Goal: Task Accomplishment & Management: Manage account settings

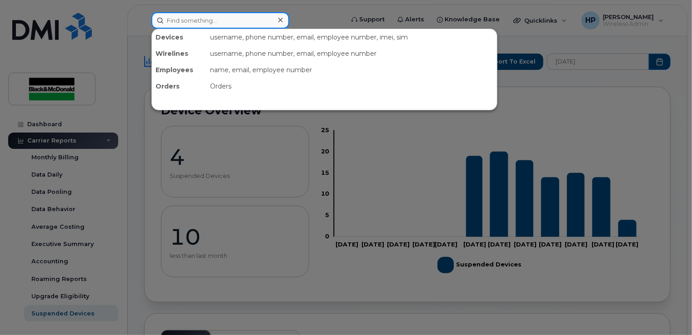
click at [205, 26] on input at bounding box center [220, 20] width 138 height 16
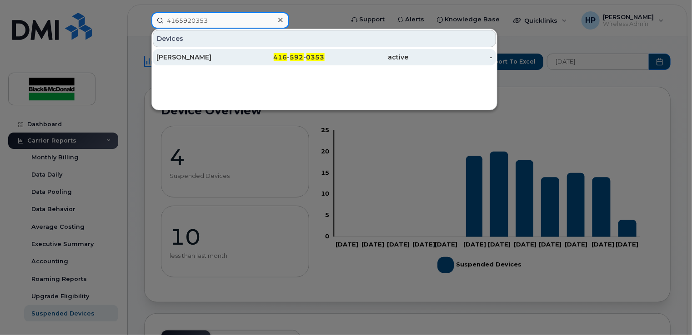
type input "4165920353"
click at [240, 64] on div "Graham Frost" at bounding box center [282, 57] width 84 height 16
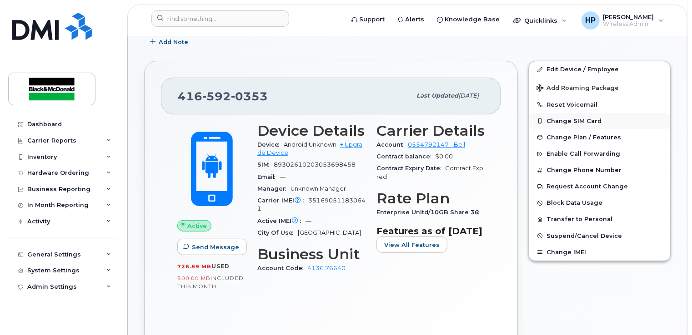
scroll to position [136, 0]
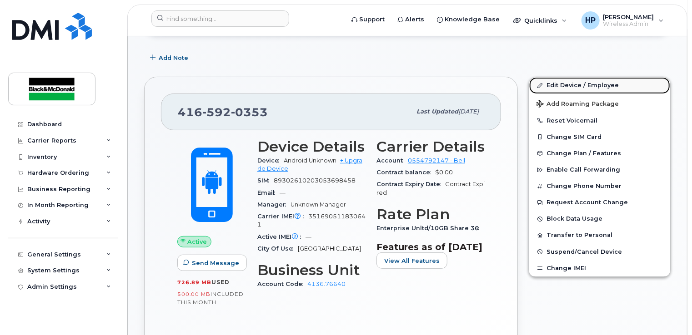
click at [564, 81] on link "Edit Device / Employee" at bounding box center [599, 85] width 141 height 16
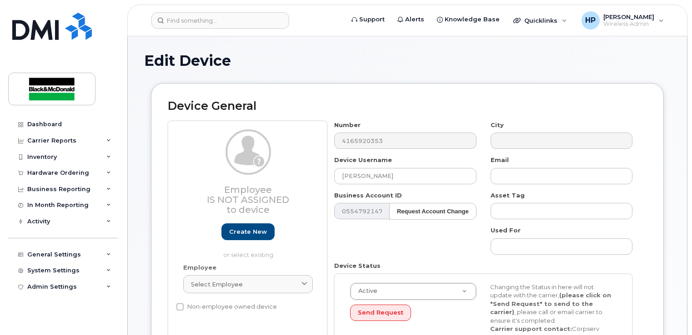
select select "33960196"
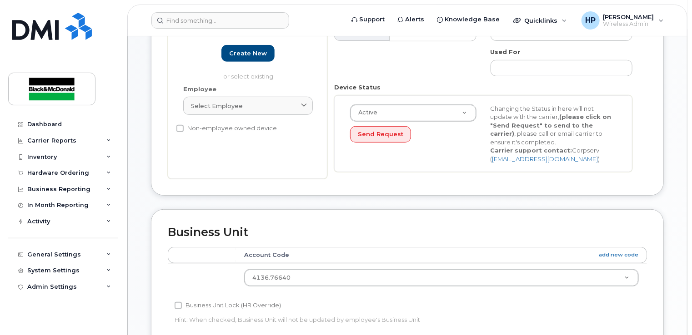
scroll to position [273, 0]
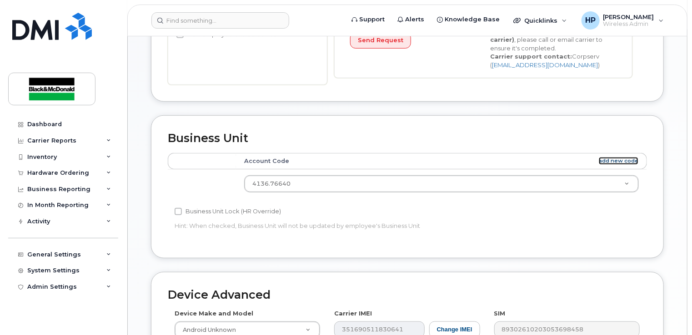
click at [611, 159] on link "add new code" at bounding box center [619, 161] width 40 height 8
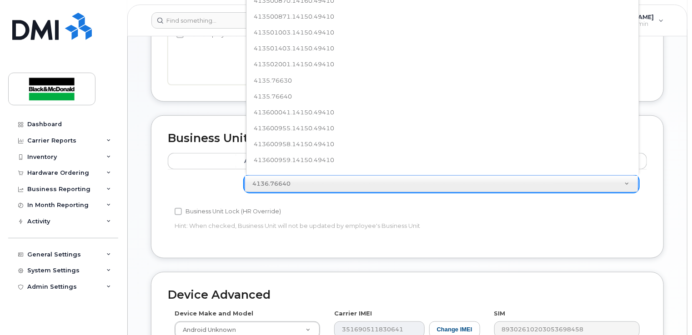
scroll to position [200, 0]
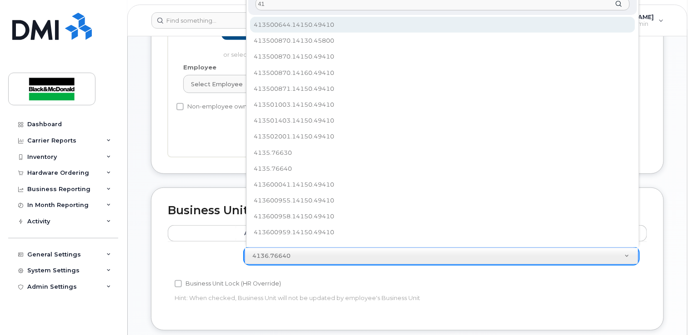
type input "4"
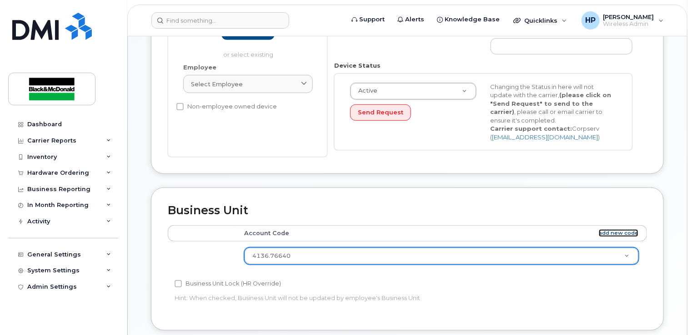
click at [620, 230] on link "add new code" at bounding box center [619, 234] width 40 height 8
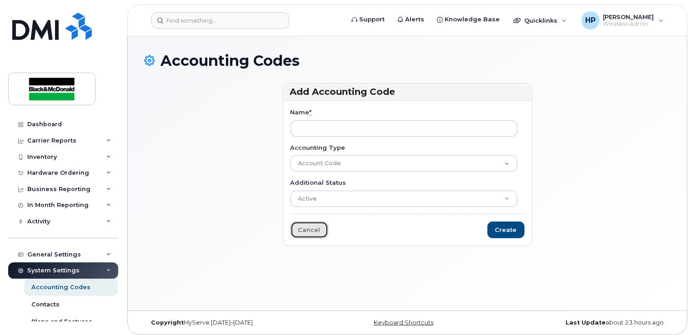
click at [312, 229] on link "Cancel" at bounding box center [309, 230] width 38 height 17
click at [288, 227] on div "Name * Accounting Type Account Code Additional Status Active Suspended Cancelle…" at bounding box center [407, 173] width 249 height 145
click at [298, 229] on link "Cancel" at bounding box center [309, 230] width 38 height 17
type input "413500717.14150.49410"
click at [501, 227] on input "Create" at bounding box center [505, 230] width 37 height 17
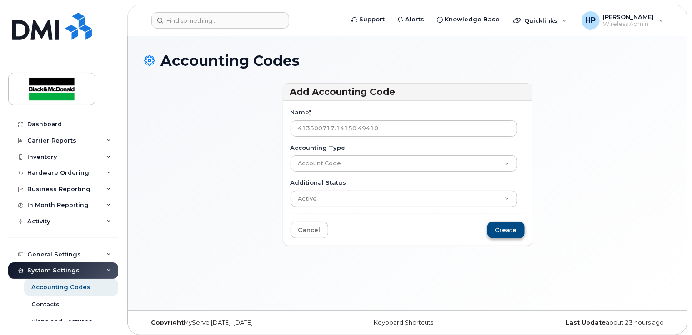
type input "Saving..."
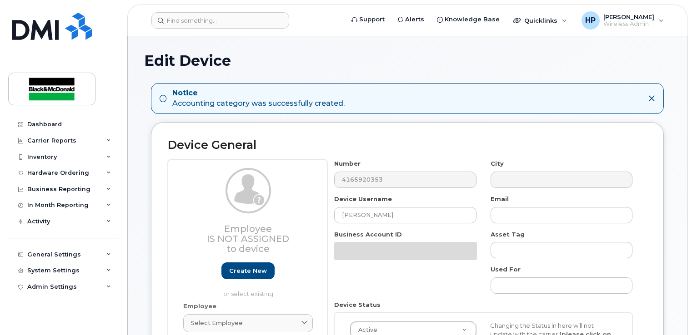
select select "33960196"
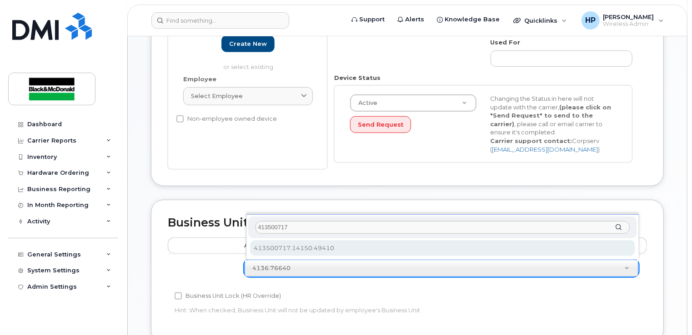
type input "413500717"
select select "35915408"
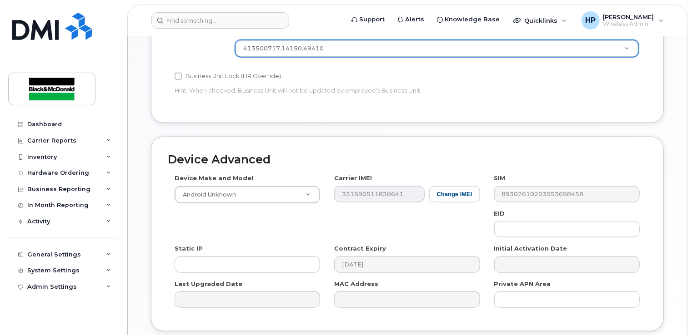
scroll to position [518, 0]
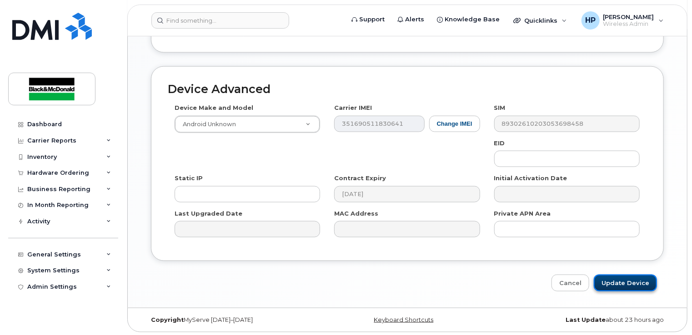
click at [619, 282] on input "Update Device" at bounding box center [625, 283] width 63 height 17
type input "Saving..."
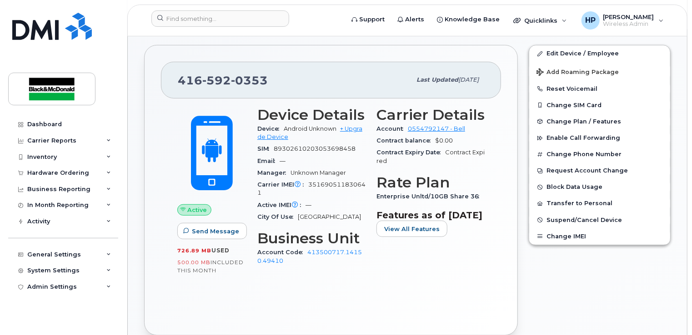
scroll to position [182, 0]
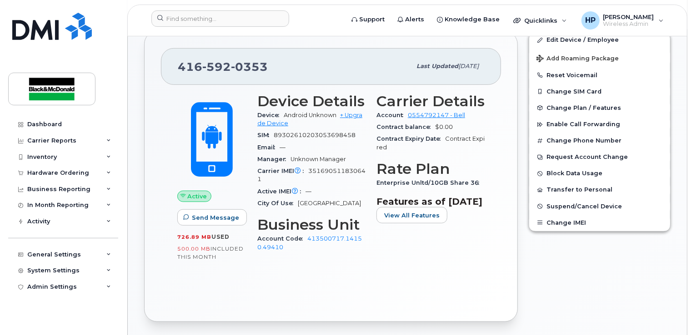
click at [602, 253] on div "Edit Device / Employee Add Roaming Package Reset Voicemail Change SIM Card Chan…" at bounding box center [599, 177] width 153 height 302
